Goal: Entertainment & Leisure: Browse casually

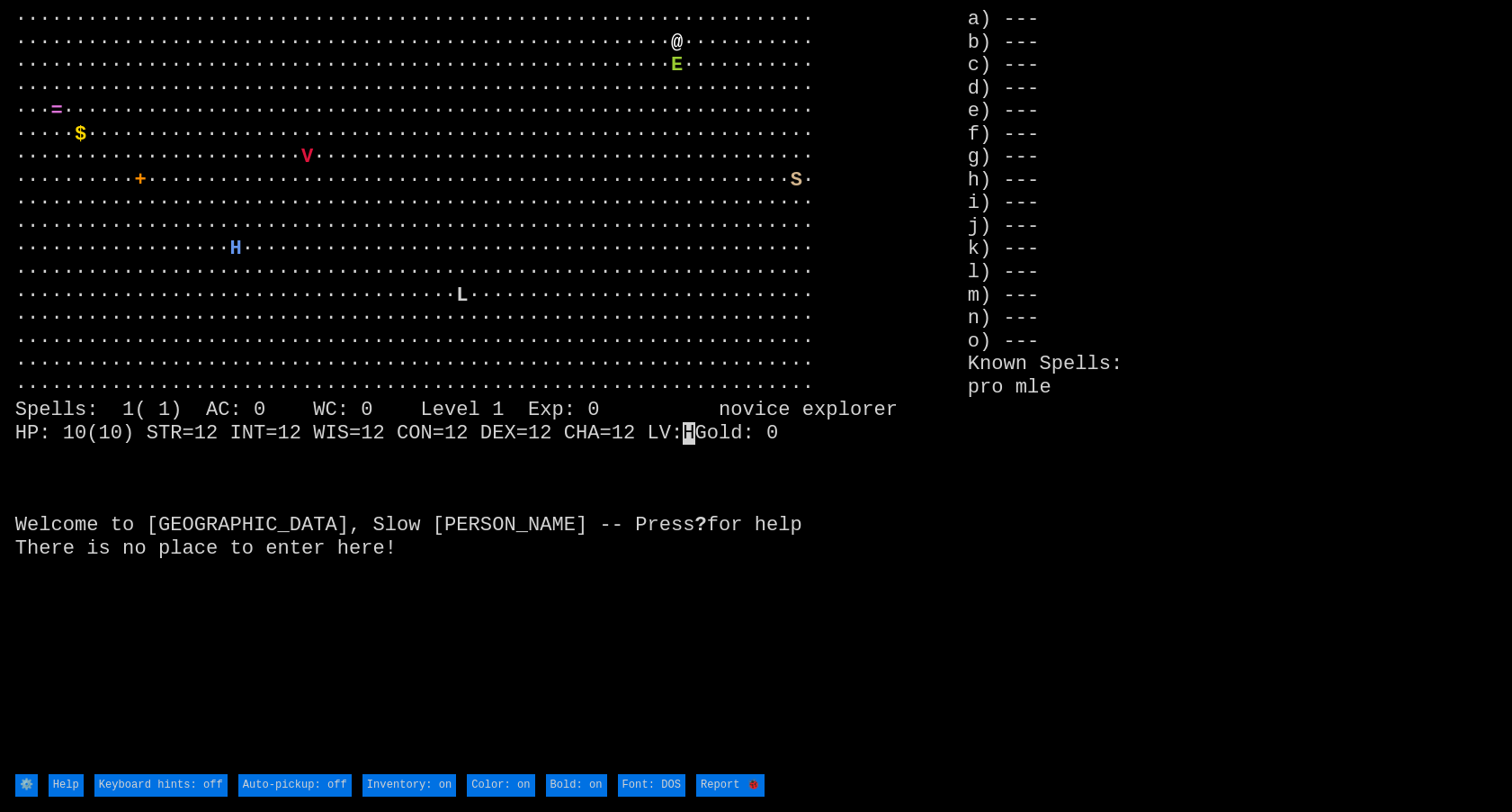
click at [1030, 32] on stats "a) --- b) --- c) --- d) --- e) --- f) --- g) --- h) --- i) --- j) --- k) --- l)…" at bounding box center [1232, 389] width 529 height 763
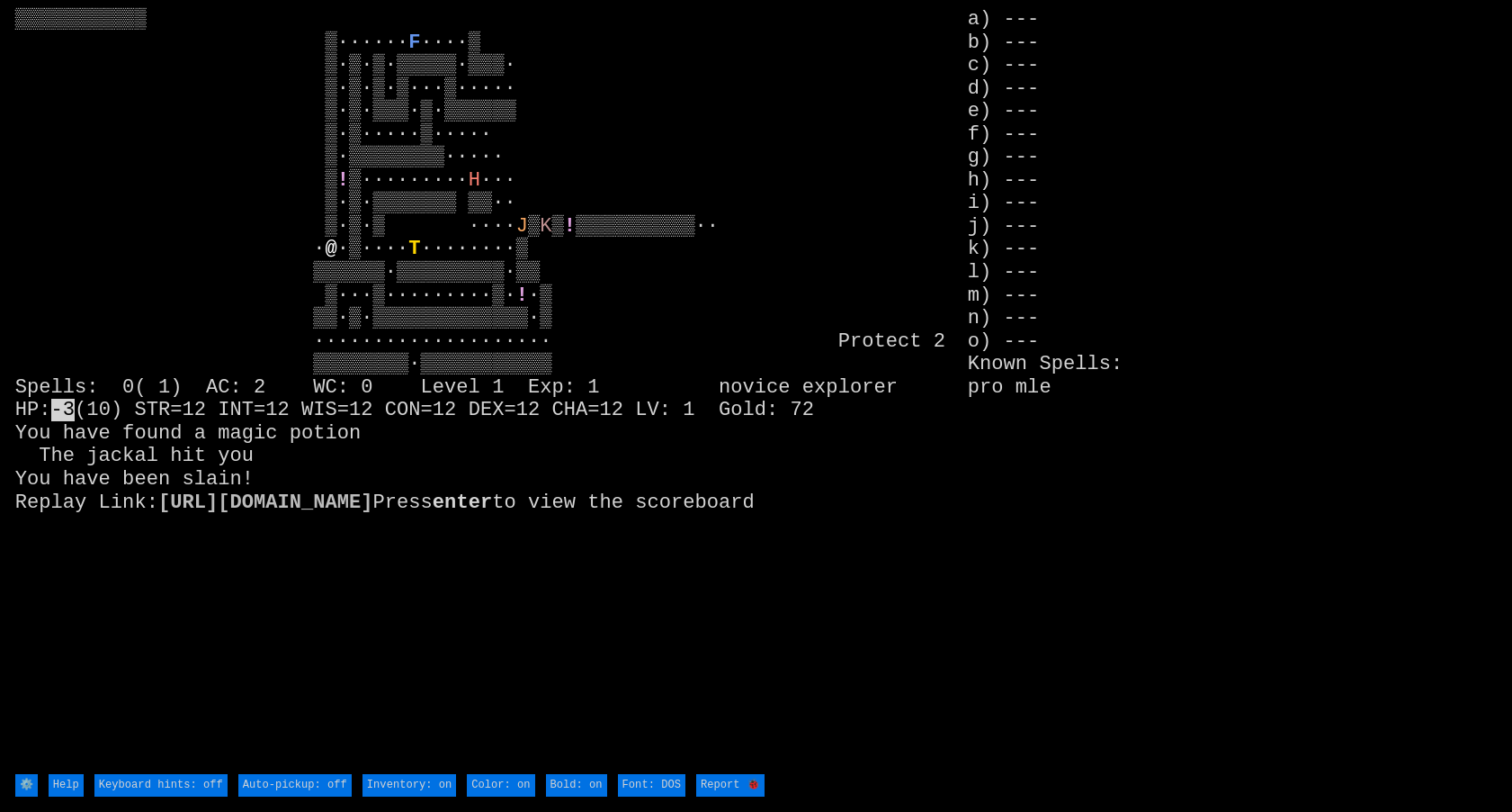
click at [907, 155] on larn "▒▒▒▒▒▒▒▒▒▒▒ ▒······ F ····▒ ▒·▒·▒·▒▒▒▒▒·▒▒▒· ▒·▒·▒·▒···▒····· ▒·▒·▒▒▒·▒·▒▒▒▒▒▒ …" at bounding box center [491, 389] width 952 height 763
